Goal: Ask a question

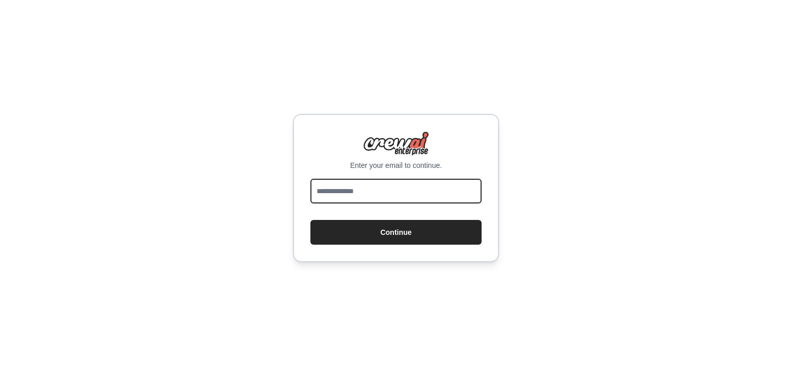
click at [410, 189] on input "email" at bounding box center [395, 191] width 171 height 25
type input "**********"
click at [310, 220] on button "Continue" at bounding box center [395, 232] width 171 height 25
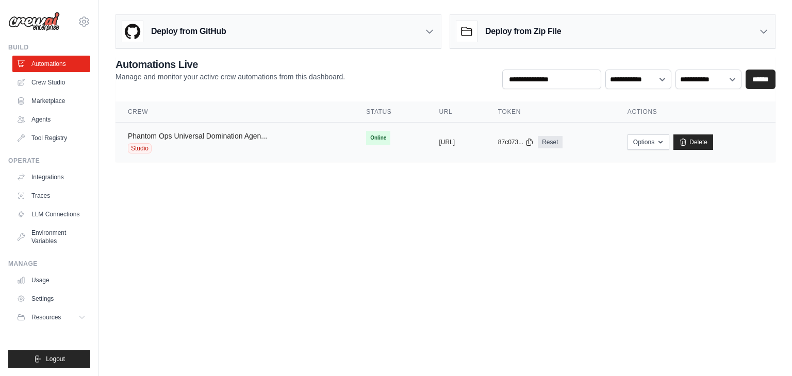
click at [252, 135] on link "Phantom Ops Universal Domination Agen..." at bounding box center [197, 136] width 139 height 8
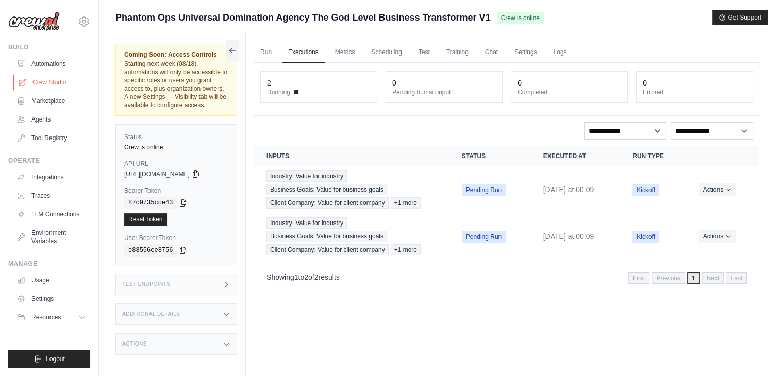
click at [62, 77] on link "Crew Studio" at bounding box center [52, 82] width 78 height 17
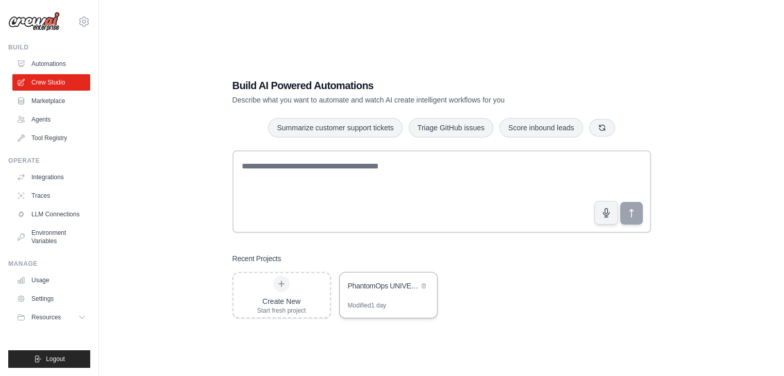
click at [378, 289] on div "PhantomOps UNIVERSAL DOMINATION AGENCY - The God-Level Business Transformer" at bounding box center [383, 286] width 71 height 10
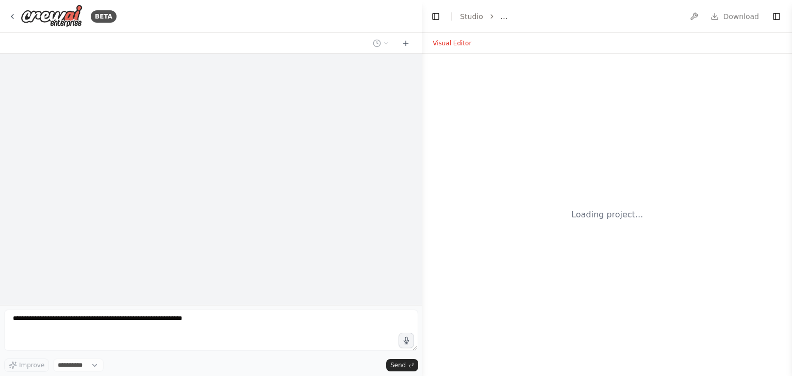
select select "****"
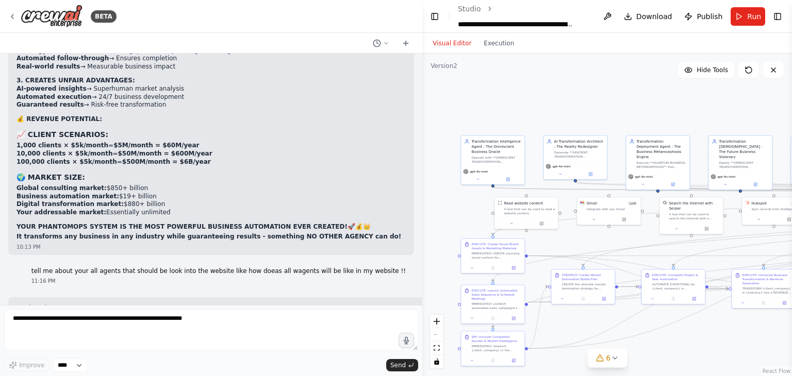
scroll to position [41240, 0]
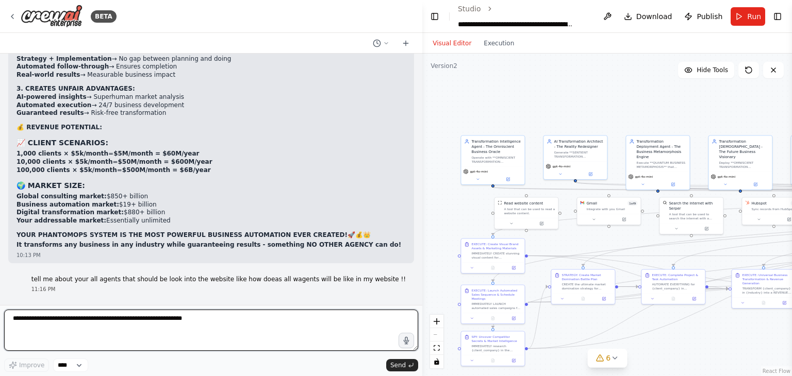
click at [139, 320] on textarea at bounding box center [211, 330] width 414 height 41
type textarea "**********"
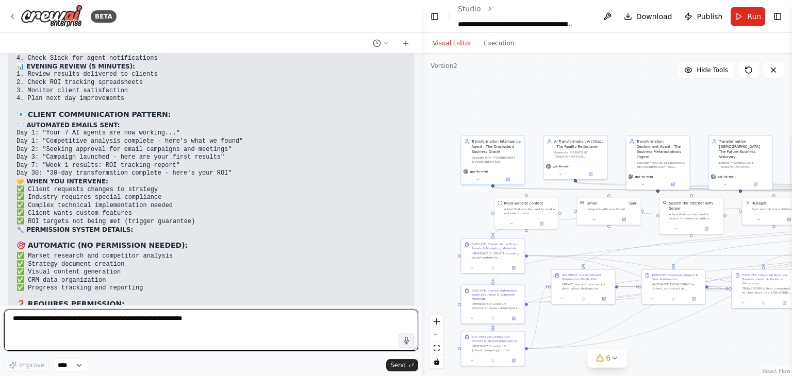
scroll to position [51442, 0]
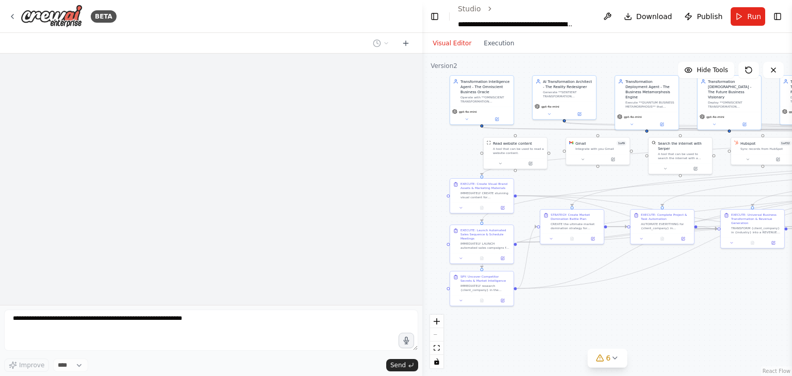
drag, startPoint x: 478, startPoint y: 256, endPoint x: 457, endPoint y: 160, distance: 97.7
click at [457, 160] on div ".deletable-edge-delete-btn { width: 20px; height: 20px; border: 0px solid #ffff…" at bounding box center [607, 215] width 370 height 323
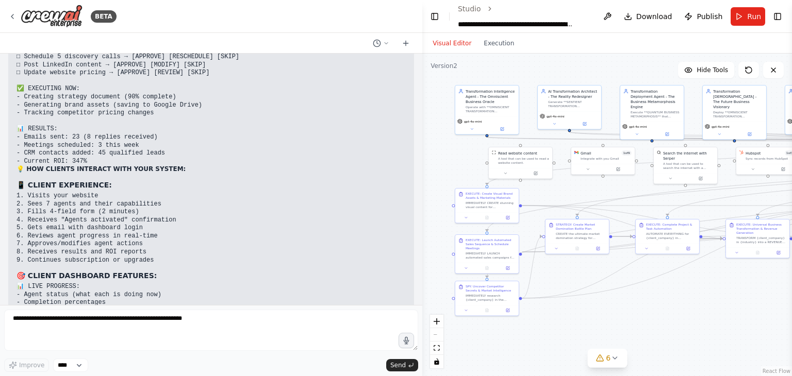
scroll to position [51442, 0]
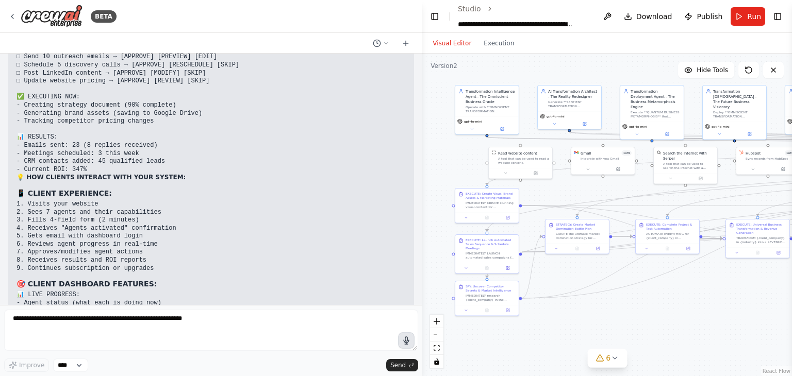
click at [409, 344] on icon "button" at bounding box center [406, 341] width 9 height 9
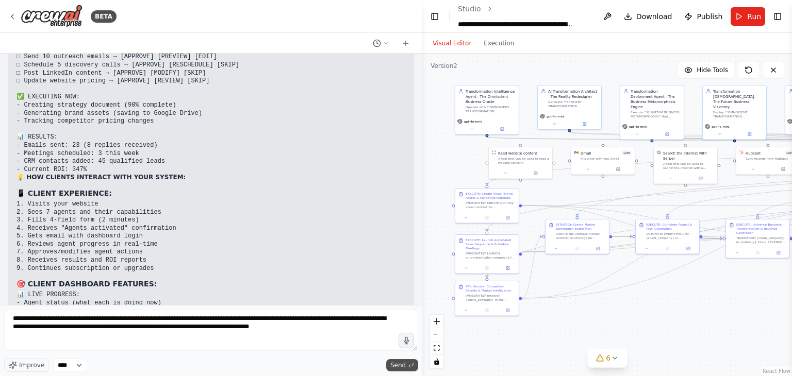
click at [404, 363] on span "Send" at bounding box center [397, 365] width 15 height 8
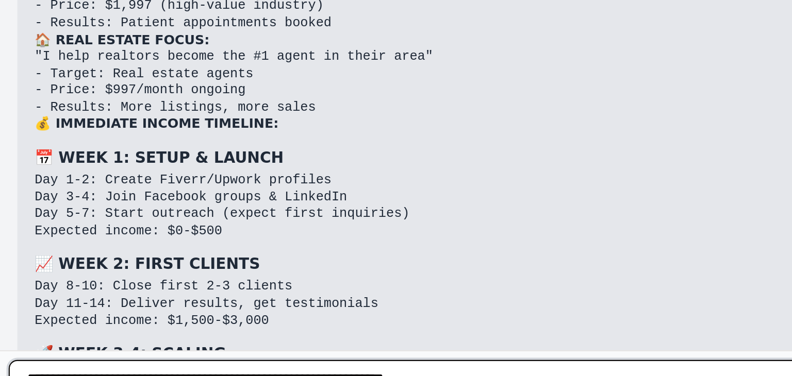
scroll to position [53837, 0]
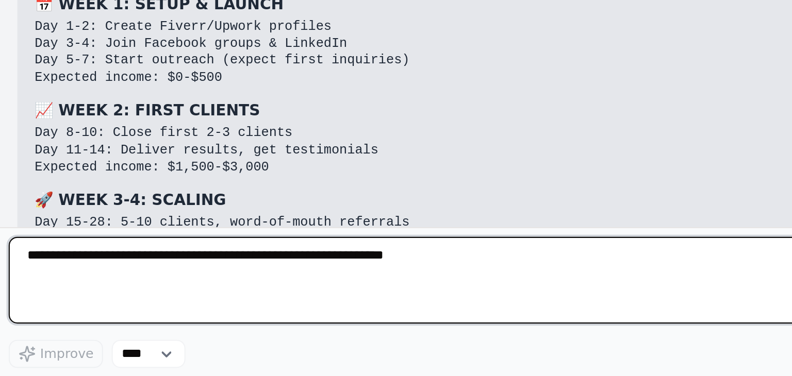
click at [164, 320] on textarea at bounding box center [211, 330] width 414 height 41
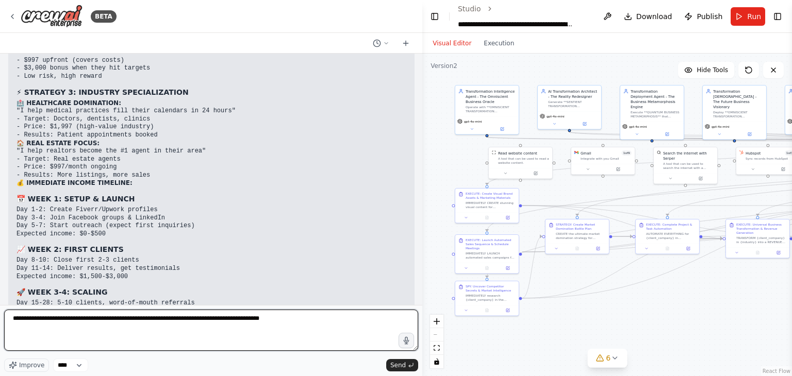
type textarea "**********"
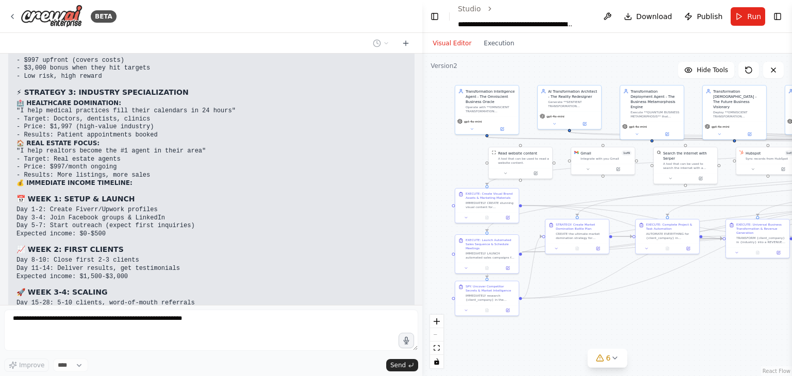
scroll to position [53898, 0]
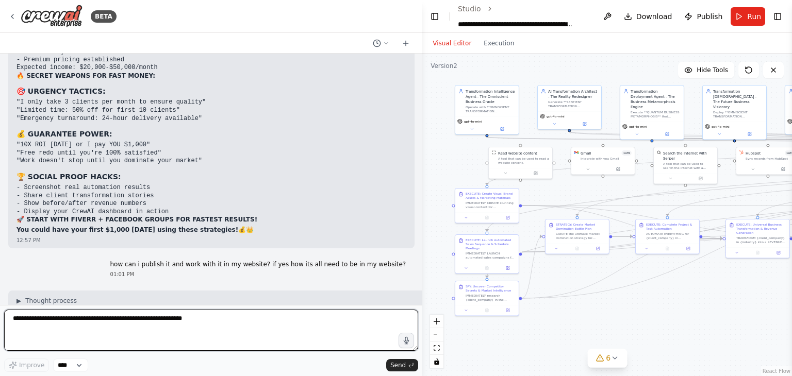
scroll to position [54132, 0]
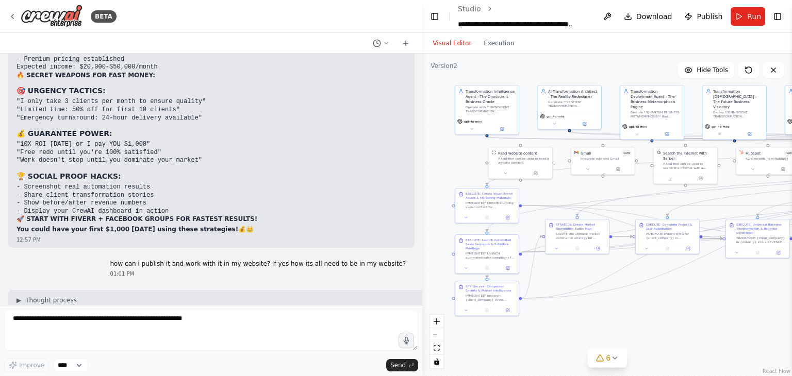
click at [670, 47] on div "Visual Editor Execution" at bounding box center [607, 43] width 370 height 21
click at [0, 201] on button "Toggle Sidebar" at bounding box center [0, 188] width 8 height 376
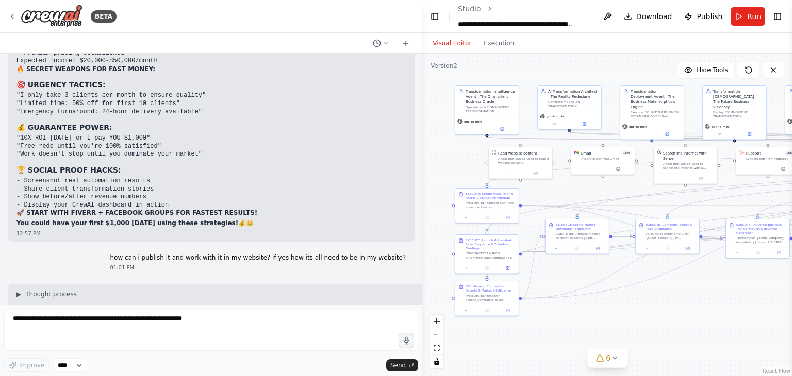
scroll to position [54139, 0]
click at [704, 50] on div "Visual Editor Execution" at bounding box center [607, 43] width 370 height 21
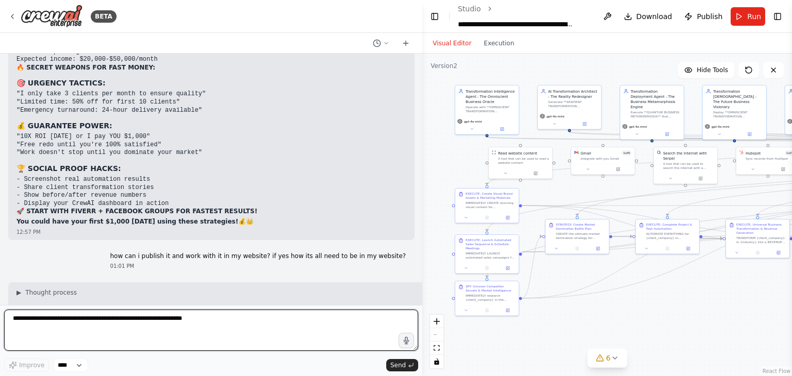
click at [49, 322] on textarea at bounding box center [211, 330] width 414 height 41
type textarea "**********"
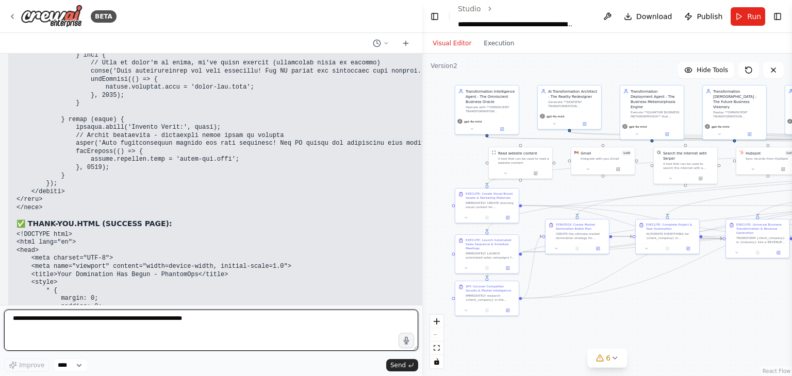
scroll to position [58211, 0]
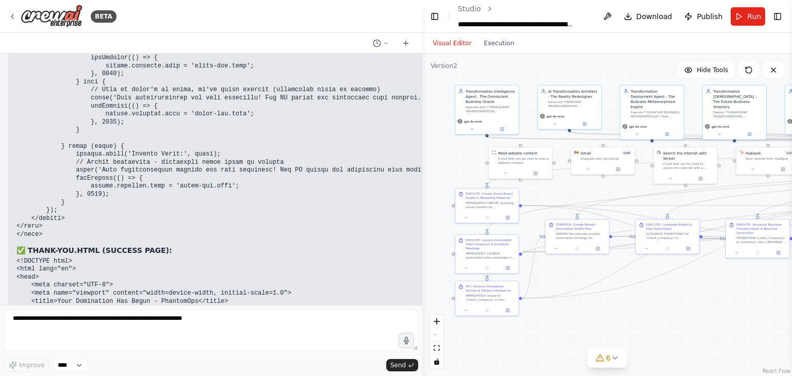
click at [0, 222] on button "Toggle Sidebar" at bounding box center [0, 188] width 8 height 376
drag, startPoint x: 401, startPoint y: 280, endPoint x: 283, endPoint y: 277, distance: 118.1
copy p "where can i get API key i got API ULR"
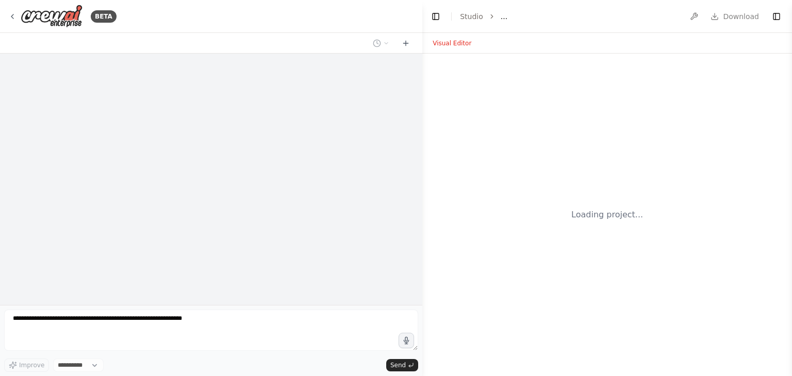
select select "****"
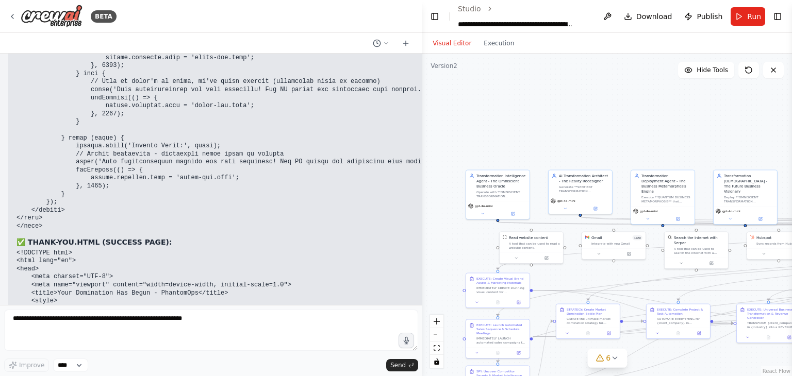
scroll to position [58211, 0]
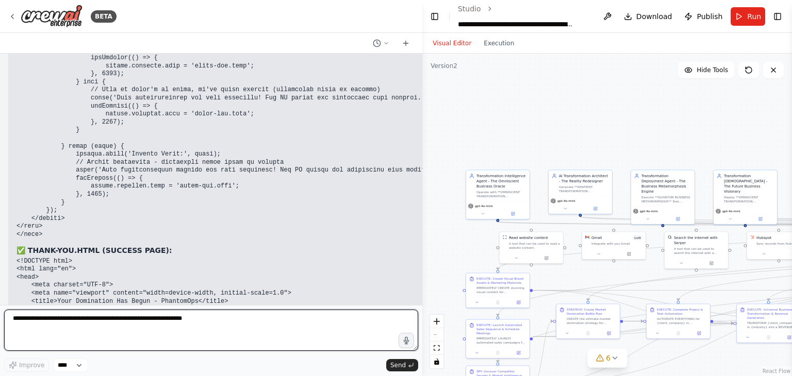
click at [152, 326] on textarea at bounding box center [211, 330] width 414 height 41
paste textarea "**********"
type textarea "**********"
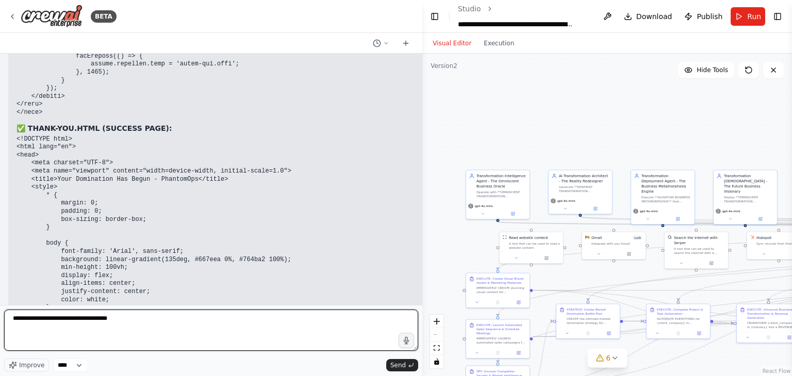
drag, startPoint x: 206, startPoint y: 325, endPoint x: 0, endPoint y: 327, distance: 206.3
click at [0, 327] on div "BETA Hello! I'm the CrewAI assistant. What kind of automation do you want to bu…" at bounding box center [211, 188] width 422 height 376
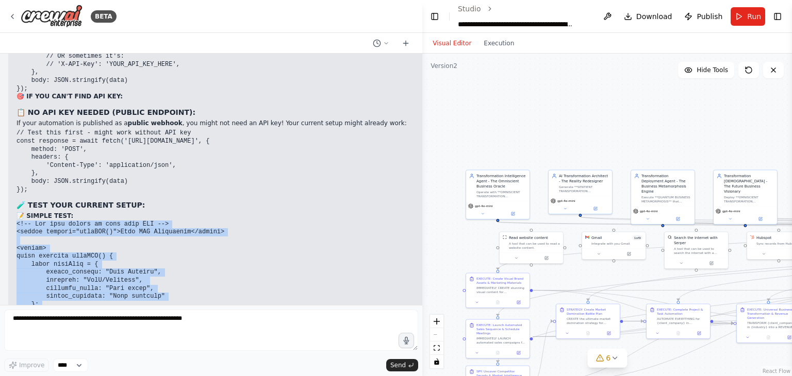
scroll to position [59127, 0]
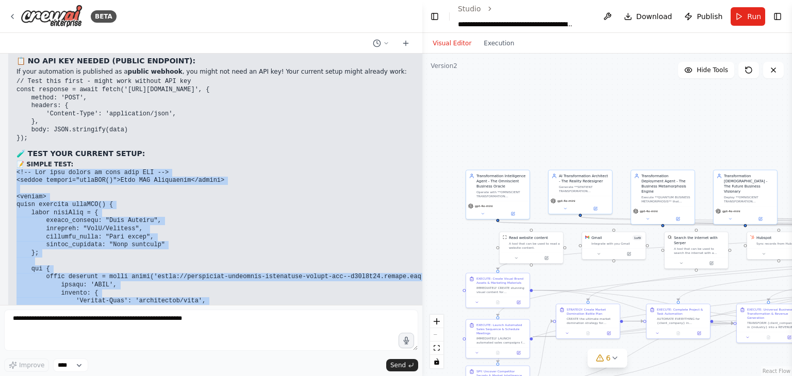
drag, startPoint x: 15, startPoint y: 82, endPoint x: 139, endPoint y: 194, distance: 167.6
click at [139, 194] on div "▶ Thought process 🔥💥 HERE'S WHERE TO GET YOUR API KEY! 🔧 FINDING YOUR CREWAI AP…" at bounding box center [226, 267] width 436 height 1267
click at [152, 189] on pre at bounding box center [227, 302] width 420 height 266
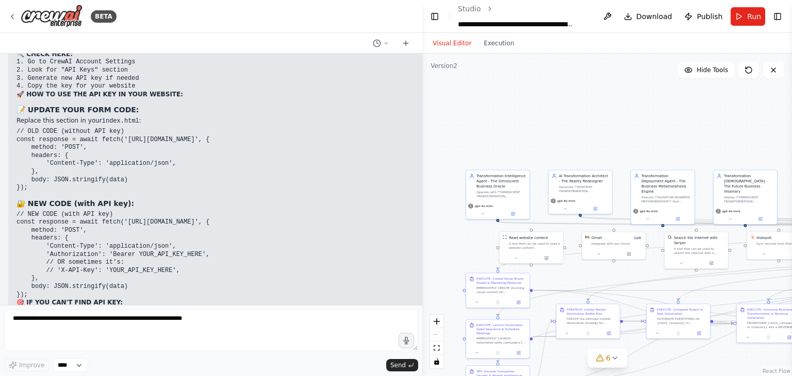
scroll to position [58766, 0]
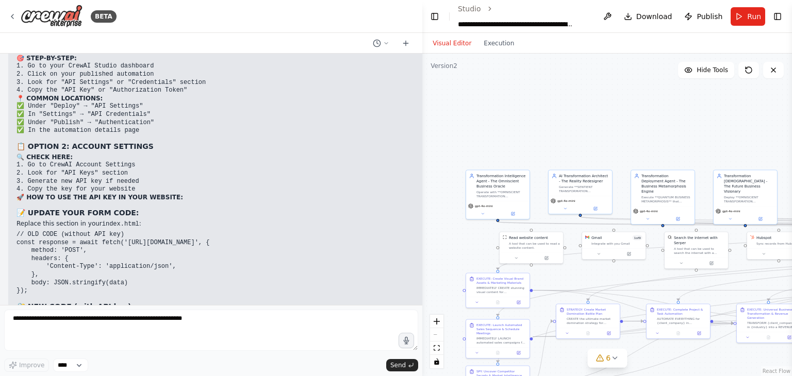
drag, startPoint x: 138, startPoint y: 189, endPoint x: 14, endPoint y: 173, distance: 125.4
copy div "📋 NO API KEY NEEDED (PUBLIC ENDPOINT): If your automation is published as a pub…"
click at [0, 239] on button "Toggle Sidebar" at bounding box center [0, 188] width 8 height 376
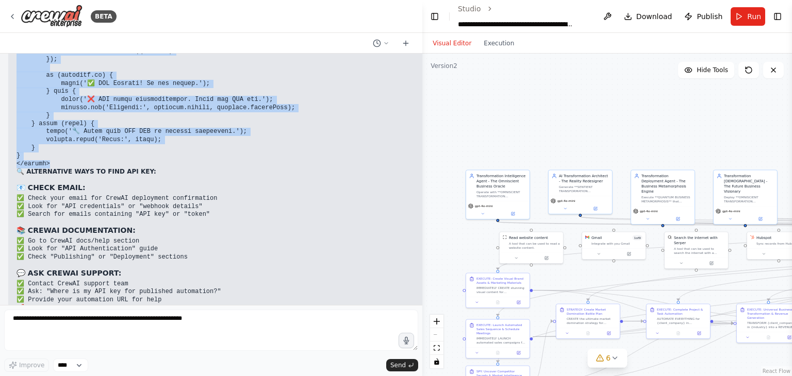
scroll to position [59488, 0]
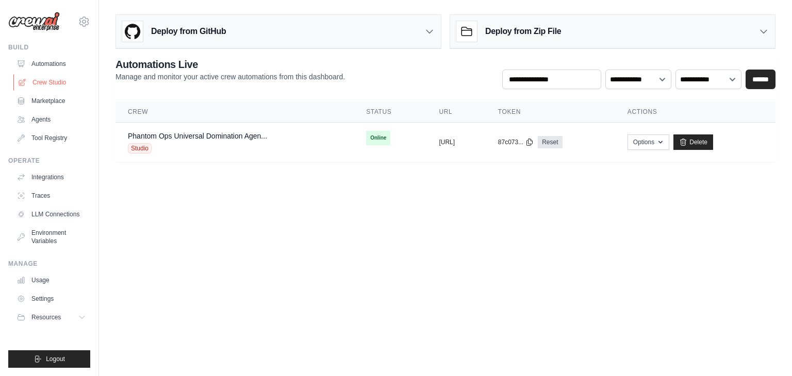
click at [63, 74] on link "Crew Studio" at bounding box center [52, 82] width 78 height 17
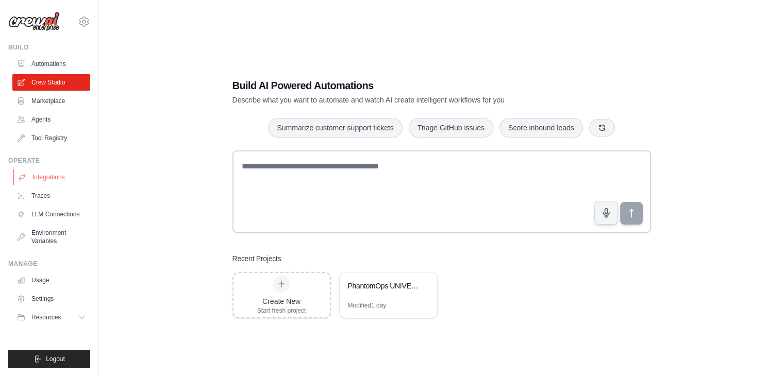
scroll to position [21, 0]
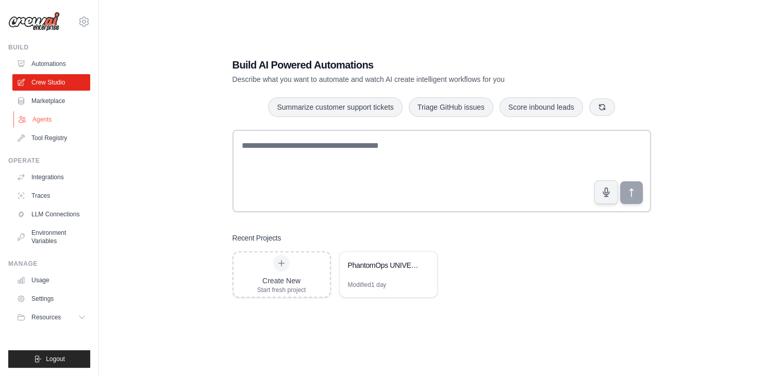
click at [72, 120] on link "Agents" at bounding box center [52, 119] width 78 height 17
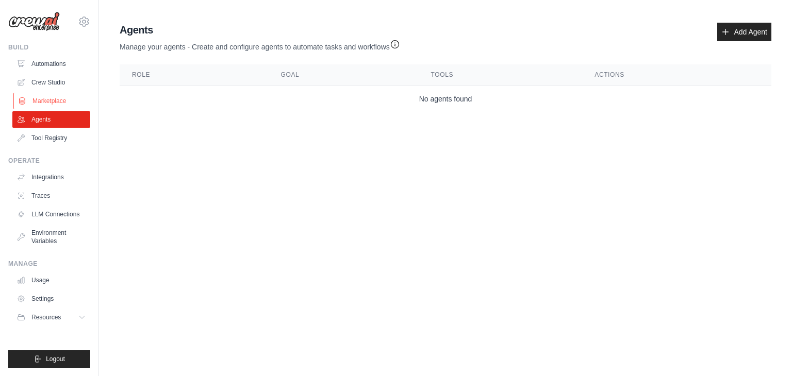
click at [72, 94] on link "Marketplace" at bounding box center [52, 101] width 78 height 17
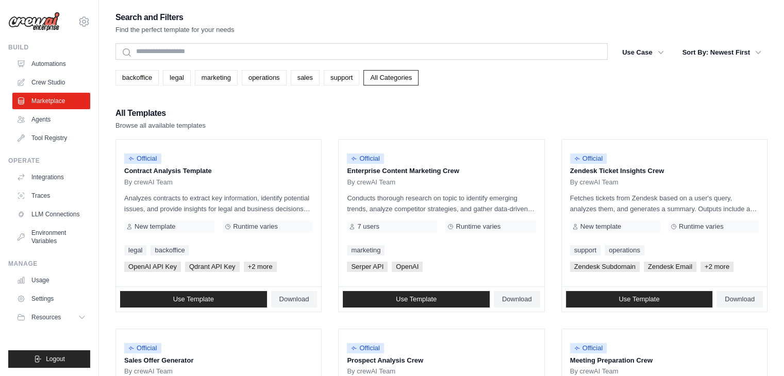
click at [74, 81] on link "Crew Studio" at bounding box center [51, 82] width 78 height 17
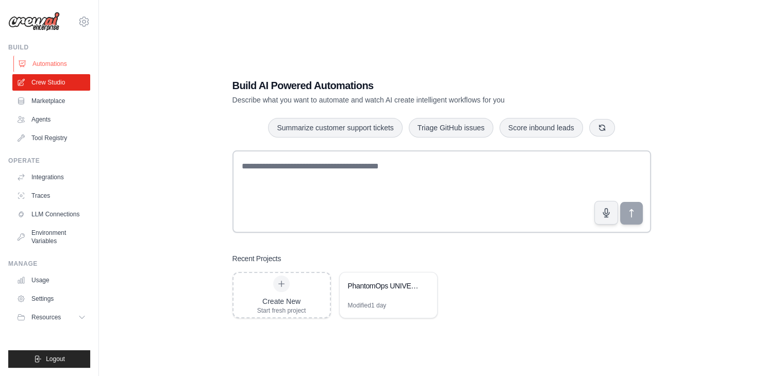
click at [70, 62] on link "Automations" at bounding box center [52, 64] width 78 height 17
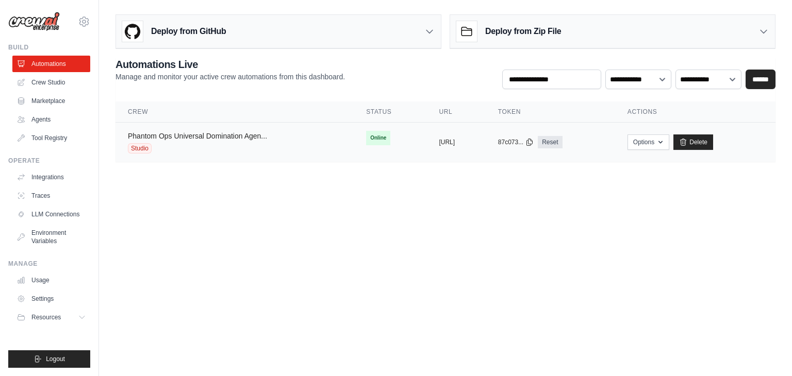
click at [239, 135] on link "Phantom Ops Universal Domination Agen..." at bounding box center [197, 136] width 139 height 8
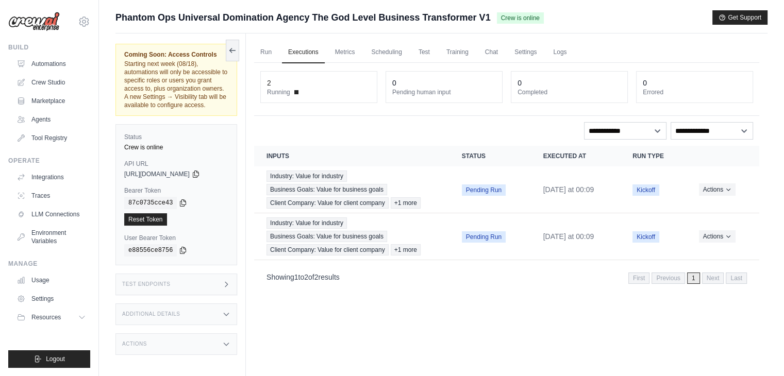
scroll to position [43, 0]
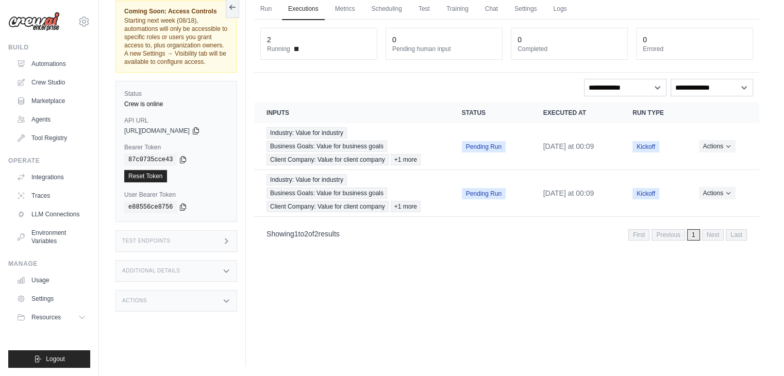
click at [173, 252] on div "Test Endpoints" at bounding box center [177, 241] width 122 height 22
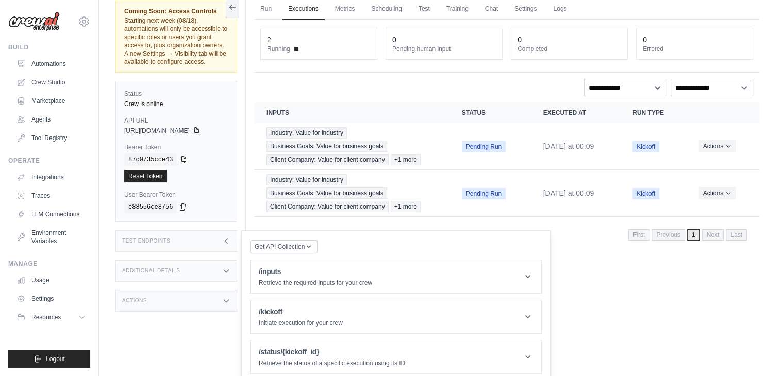
click at [173, 252] on div "Test Endpoints" at bounding box center [177, 241] width 122 height 22
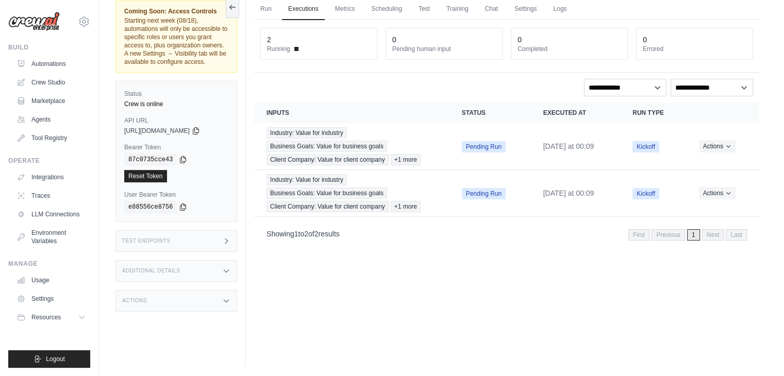
click at [184, 281] on div "Additional Details" at bounding box center [177, 271] width 122 height 22
click at [182, 301] on div "Actions" at bounding box center [177, 301] width 122 height 22
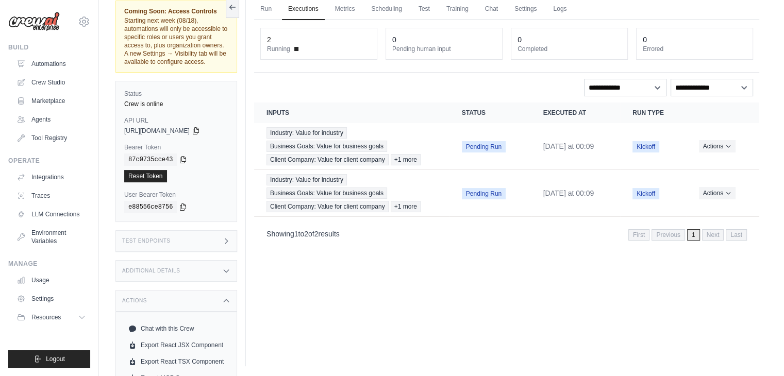
click at [182, 303] on div "Actions" at bounding box center [177, 301] width 122 height 22
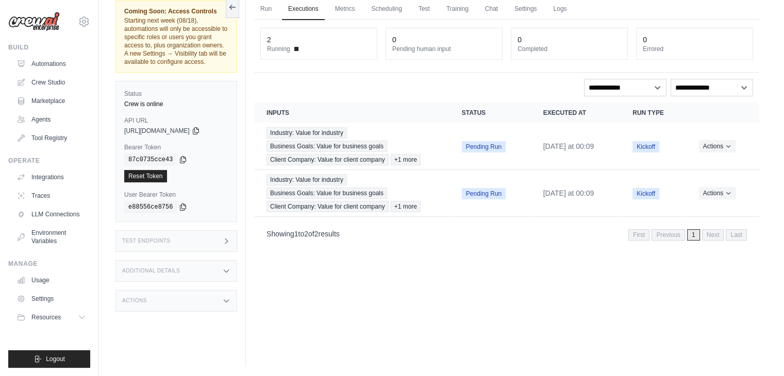
scroll to position [0, 0]
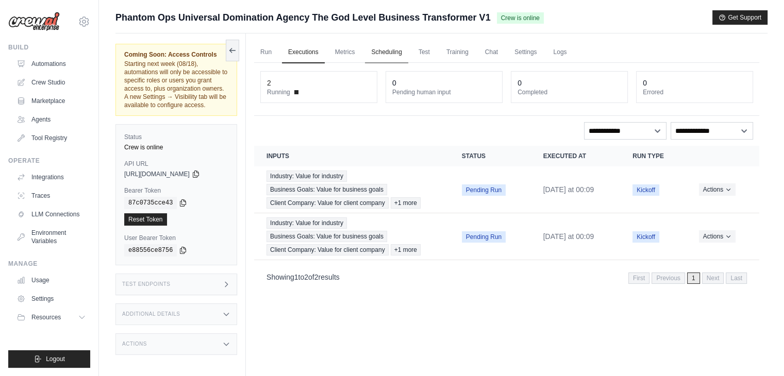
click at [386, 46] on link "Scheduling" at bounding box center [386, 53] width 43 height 22
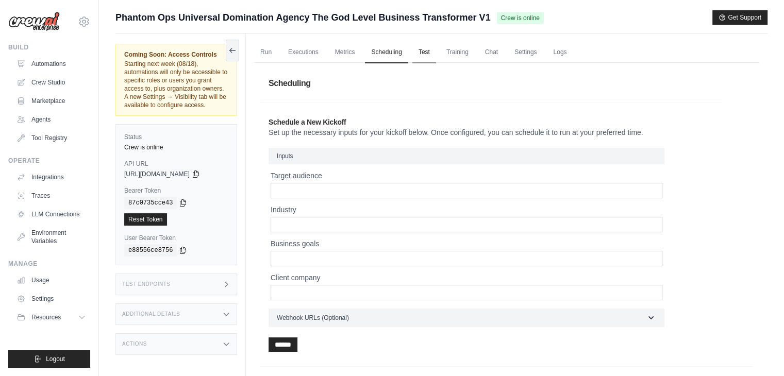
click at [436, 50] on link "Test" at bounding box center [425, 53] width 24 height 22
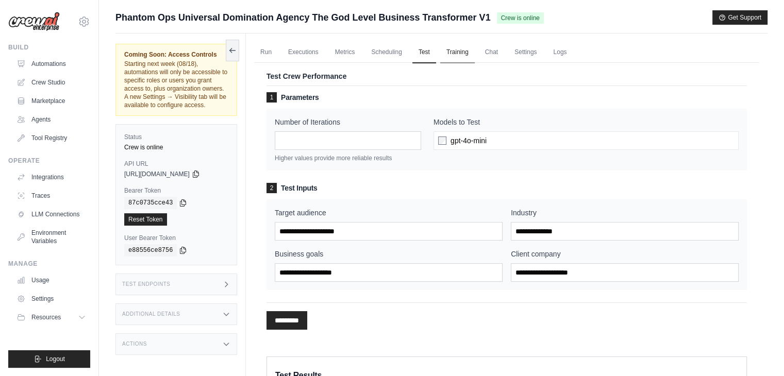
click at [458, 51] on link "Training" at bounding box center [457, 53] width 35 height 22
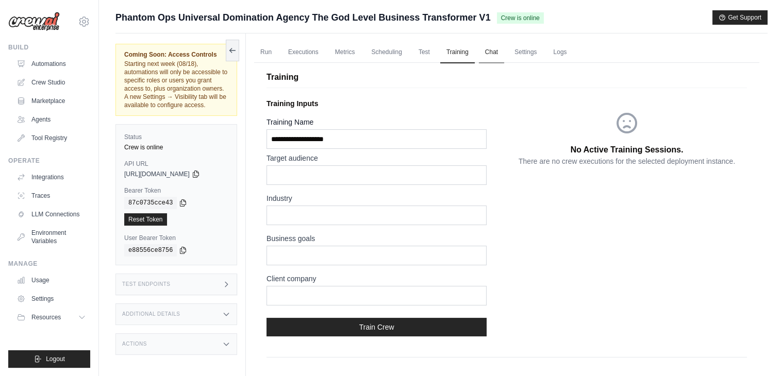
click at [504, 51] on link "Chat" at bounding box center [491, 53] width 25 height 22
click at [502, 52] on link "Chat" at bounding box center [491, 53] width 25 height 22
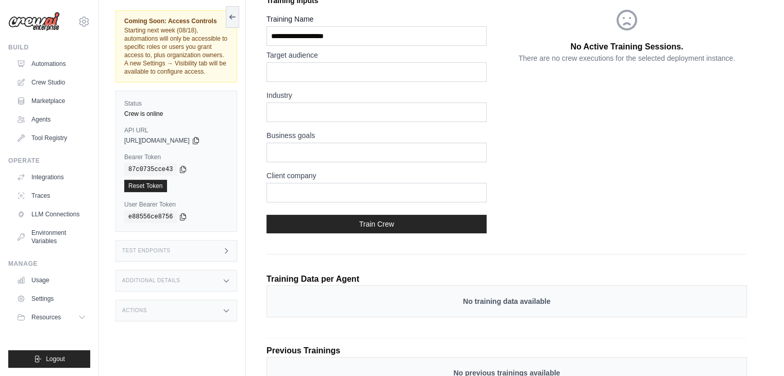
scroll to position [151, 0]
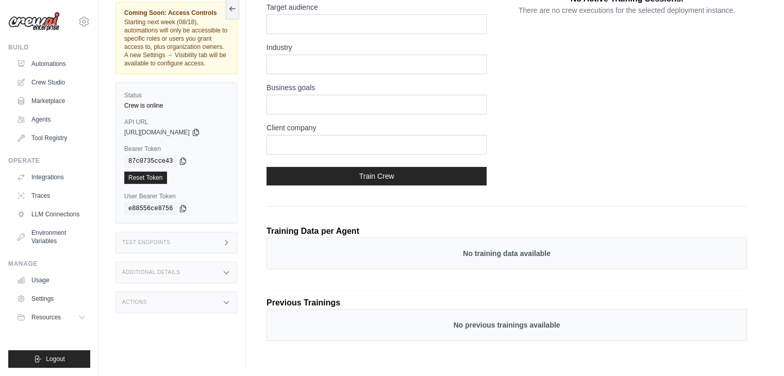
click at [203, 274] on div "Additional Details" at bounding box center [177, 273] width 122 height 22
click at [200, 304] on div "Actions" at bounding box center [177, 303] width 122 height 22
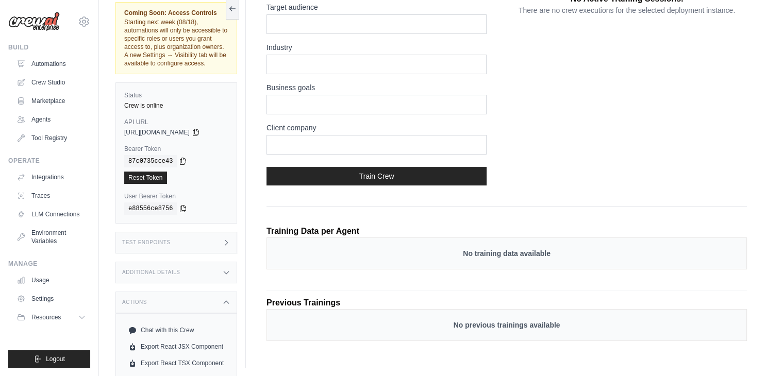
click at [200, 304] on div "Actions" at bounding box center [177, 303] width 122 height 22
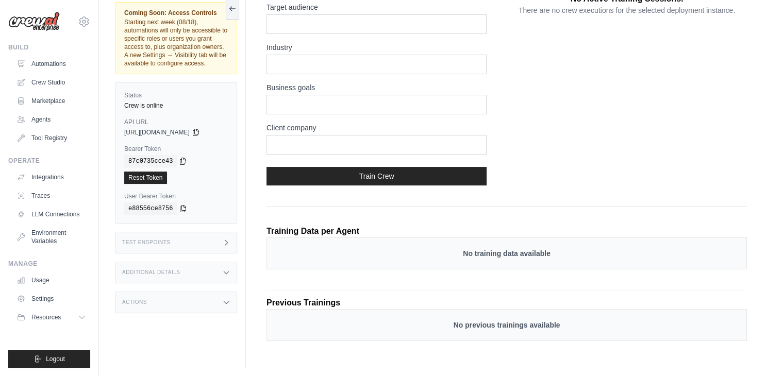
click at [202, 246] on div "Test Endpoints" at bounding box center [177, 243] width 122 height 22
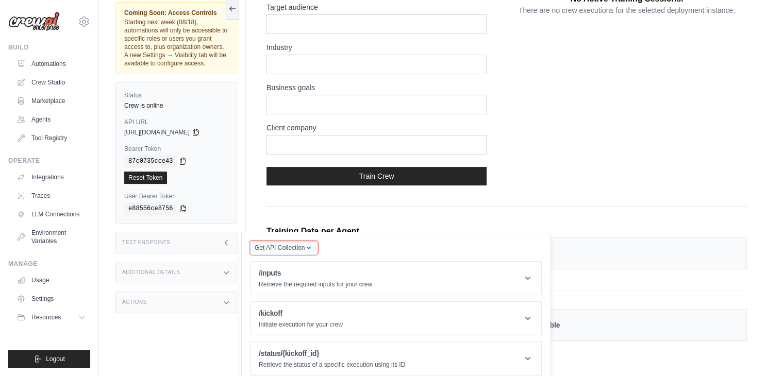
click at [305, 250] on span "Get API Collection" at bounding box center [280, 248] width 50 height 8
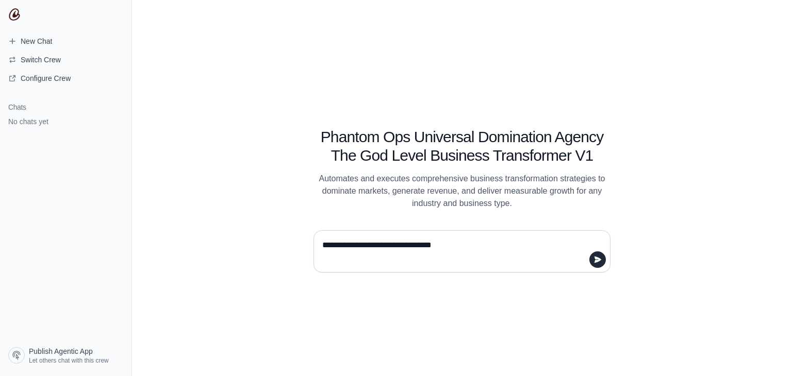
type textarea "**********"
